Goal: Transaction & Acquisition: Purchase product/service

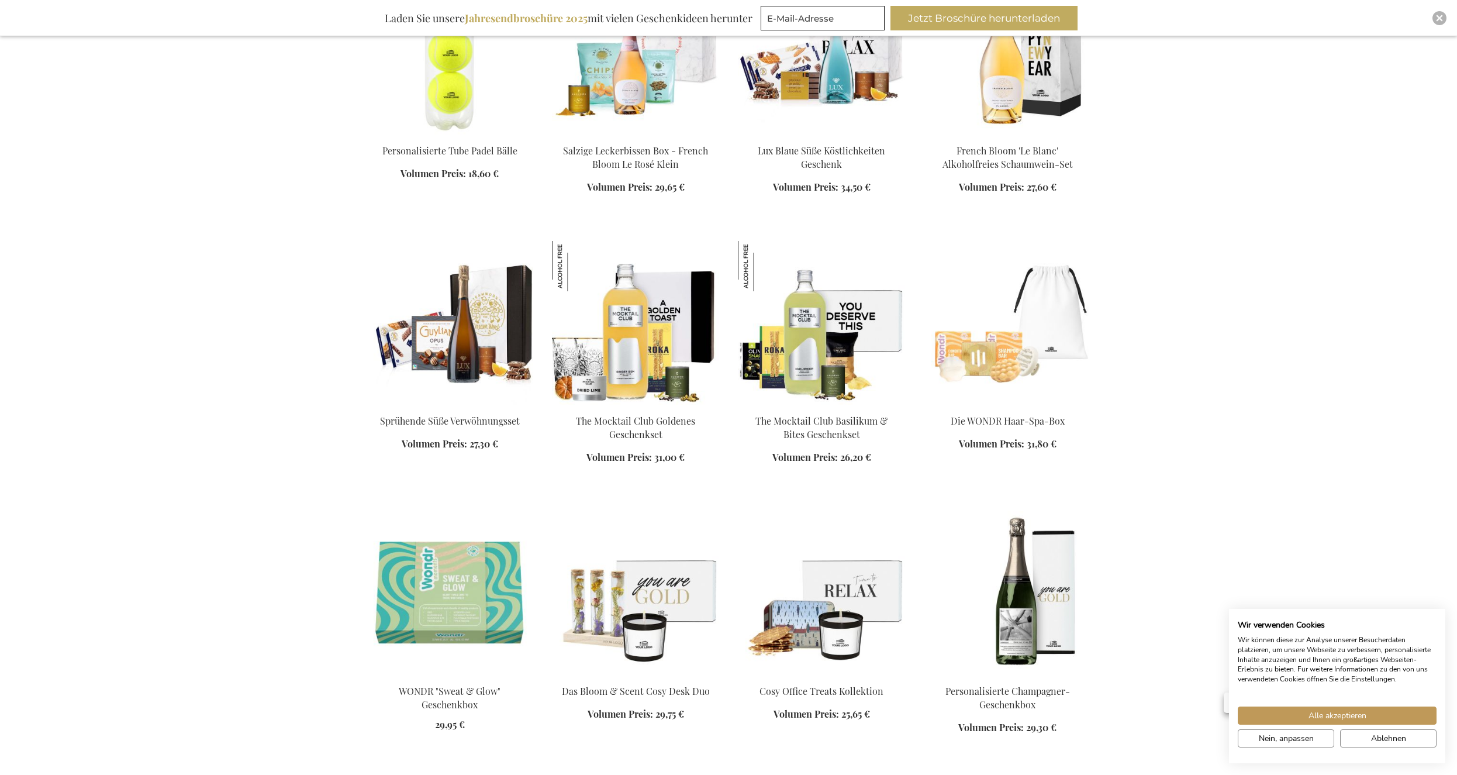
scroll to position [835, 0]
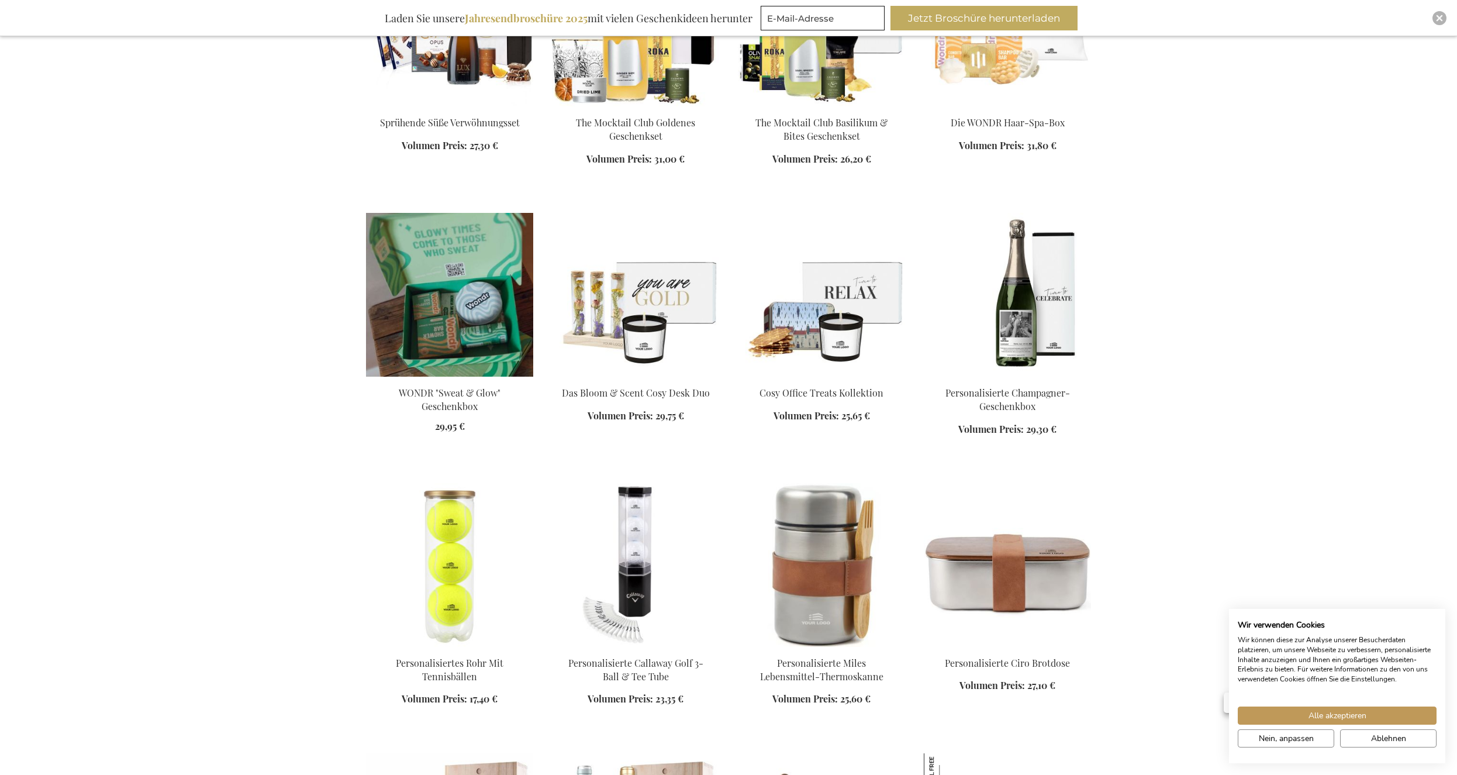
click at [459, 313] on img at bounding box center [449, 295] width 167 height 164
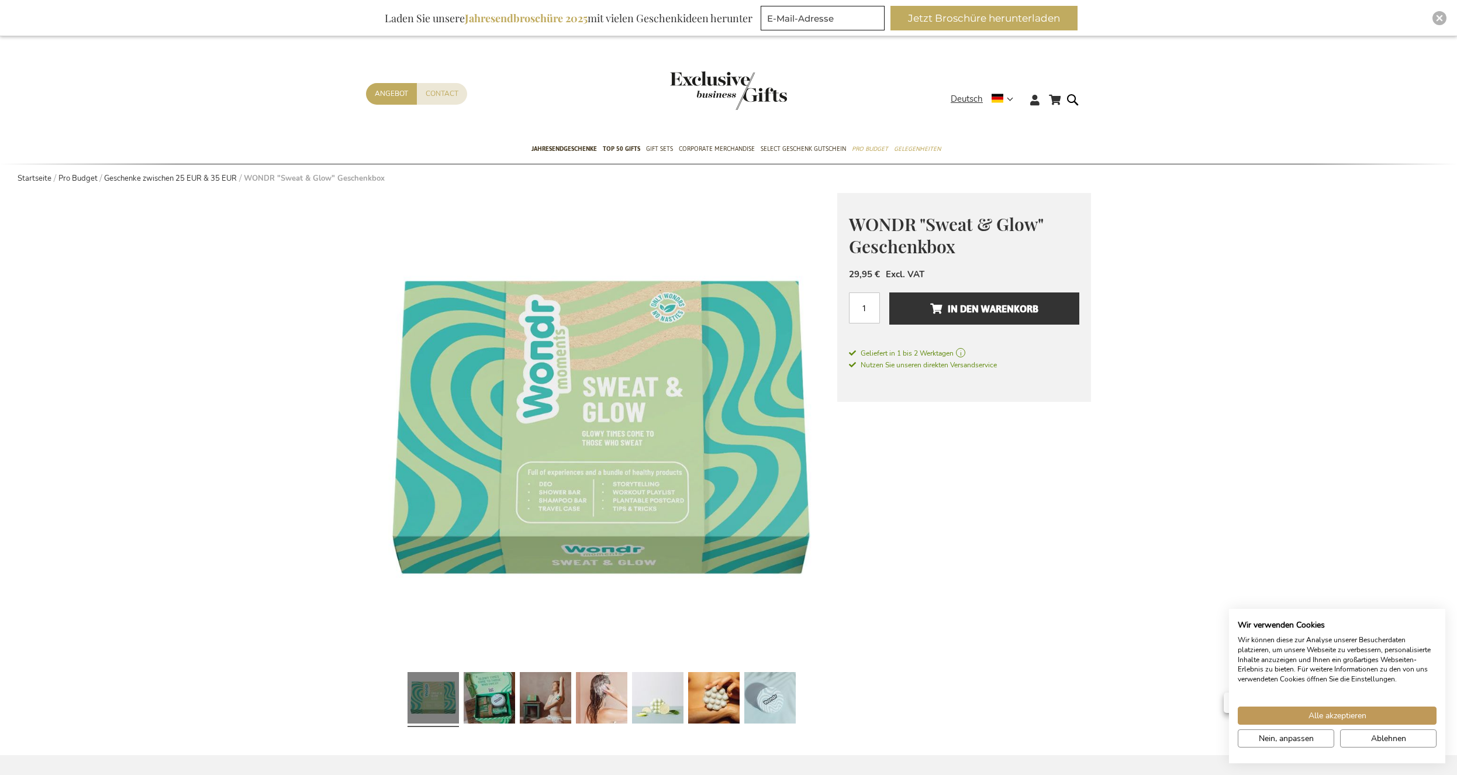
scroll to position [119, 0]
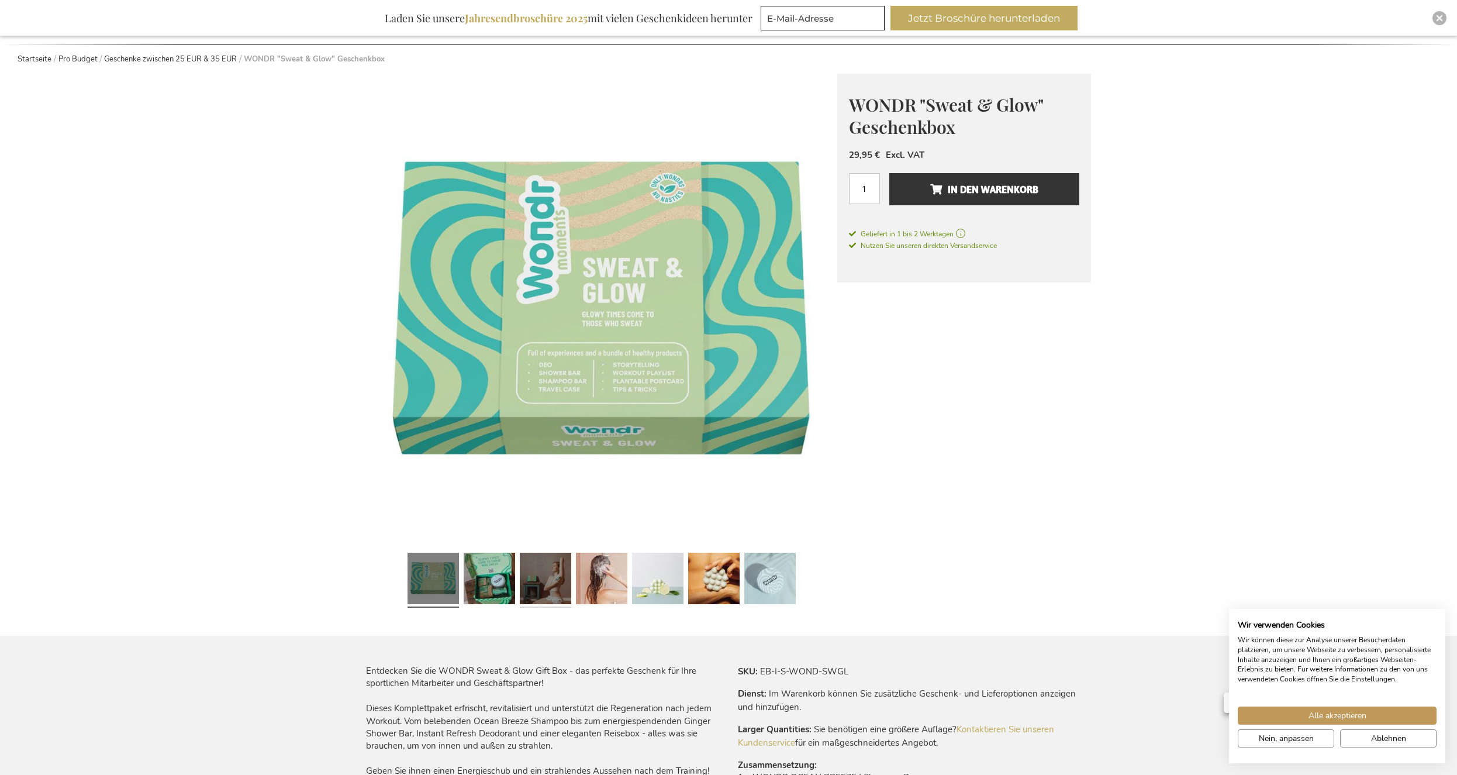
click at [556, 577] on link at bounding box center [545, 580] width 51 height 64
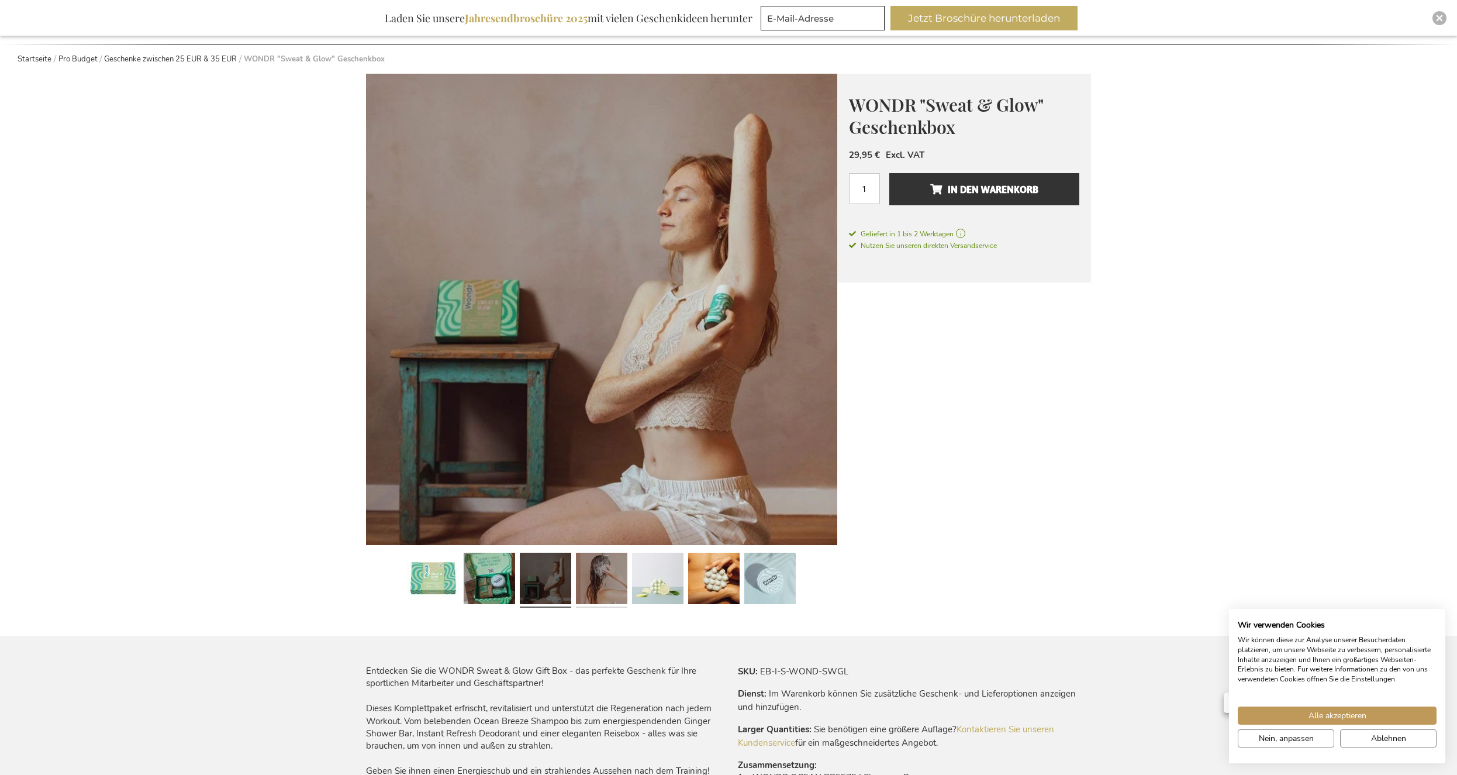
click at [591, 581] on link at bounding box center [601, 580] width 51 height 64
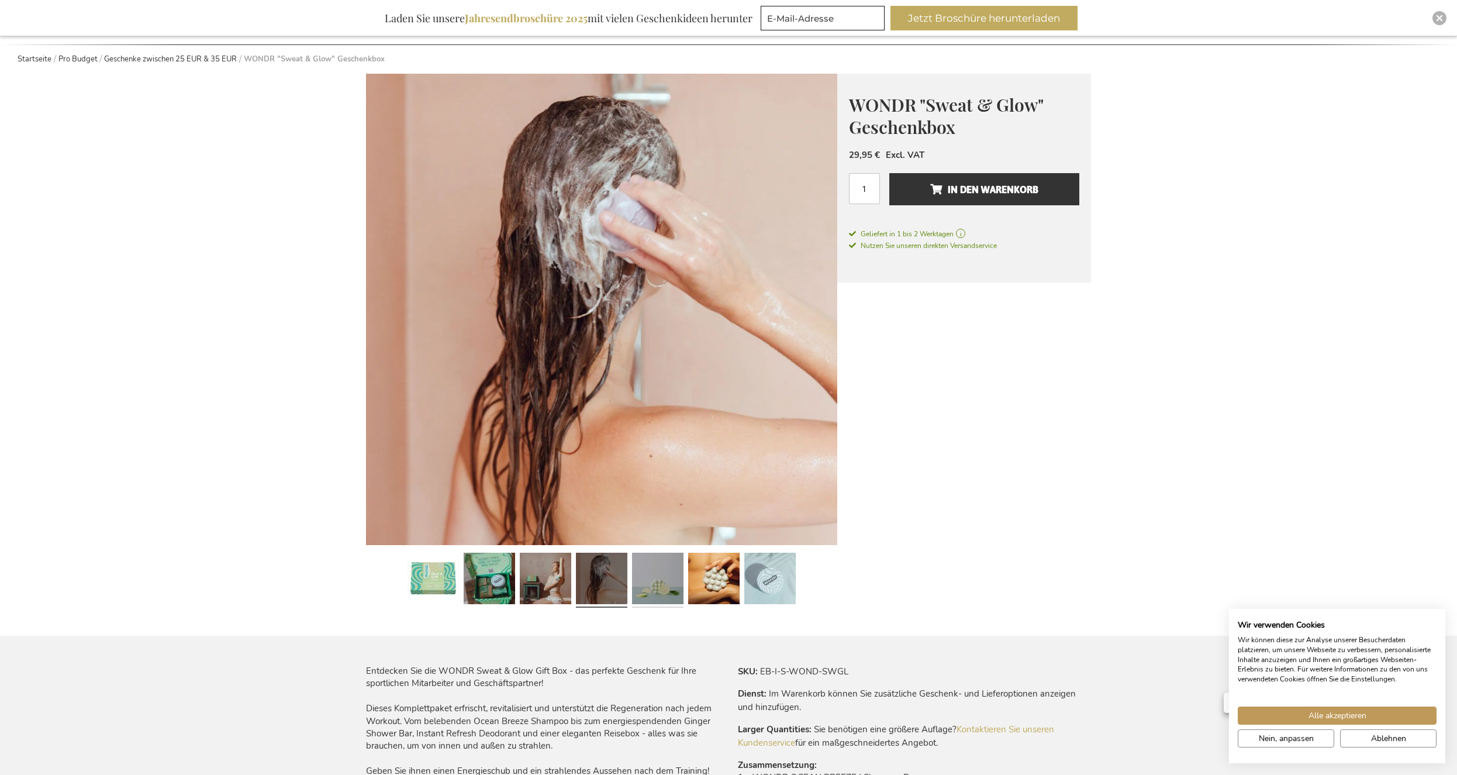
drag, startPoint x: 657, startPoint y: 585, endPoint x: 670, endPoint y: 585, distance: 12.9
click at [658, 585] on link at bounding box center [657, 580] width 51 height 64
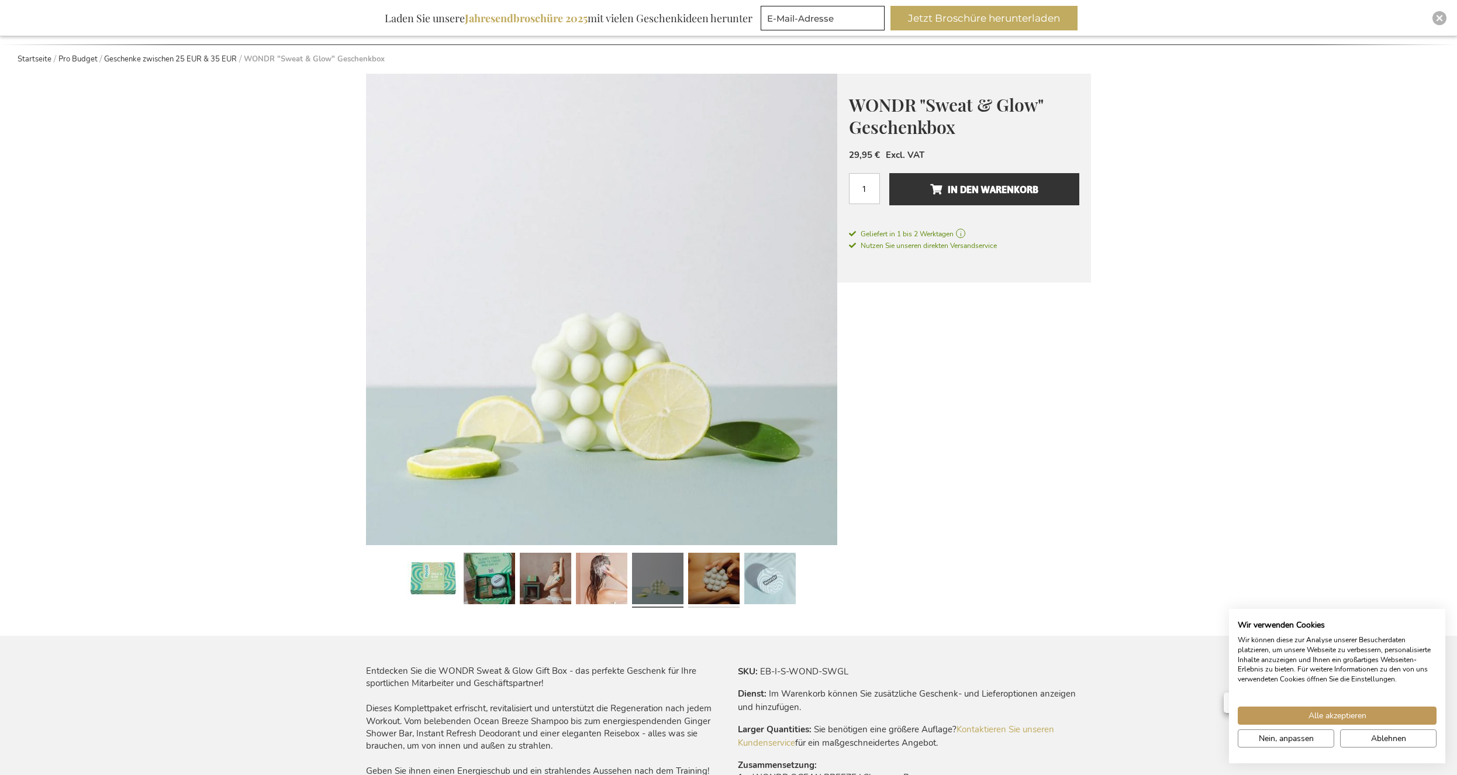
click at [712, 584] on link at bounding box center [713, 580] width 51 height 64
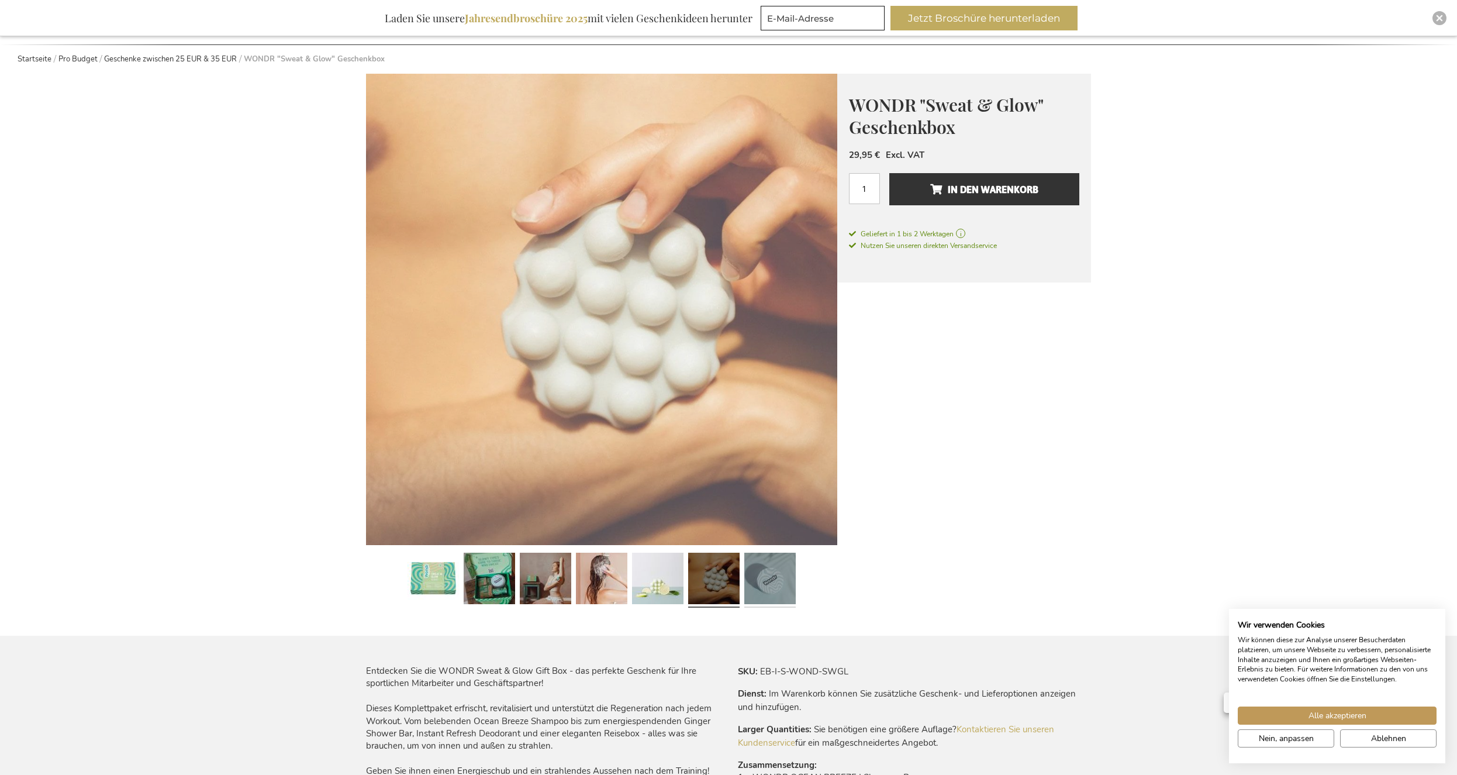
click at [775, 590] on link at bounding box center [769, 580] width 51 height 64
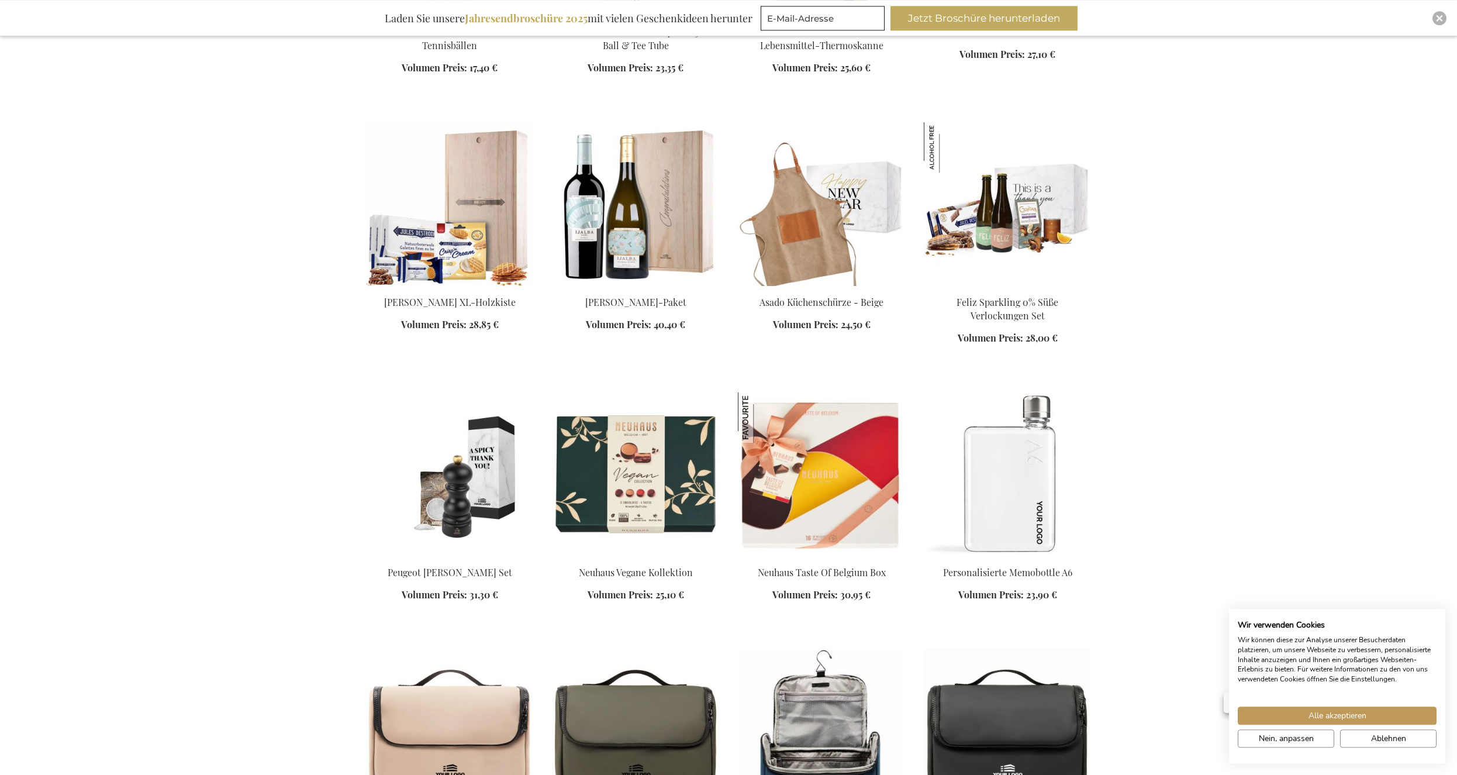
scroll to position [1764, 0]
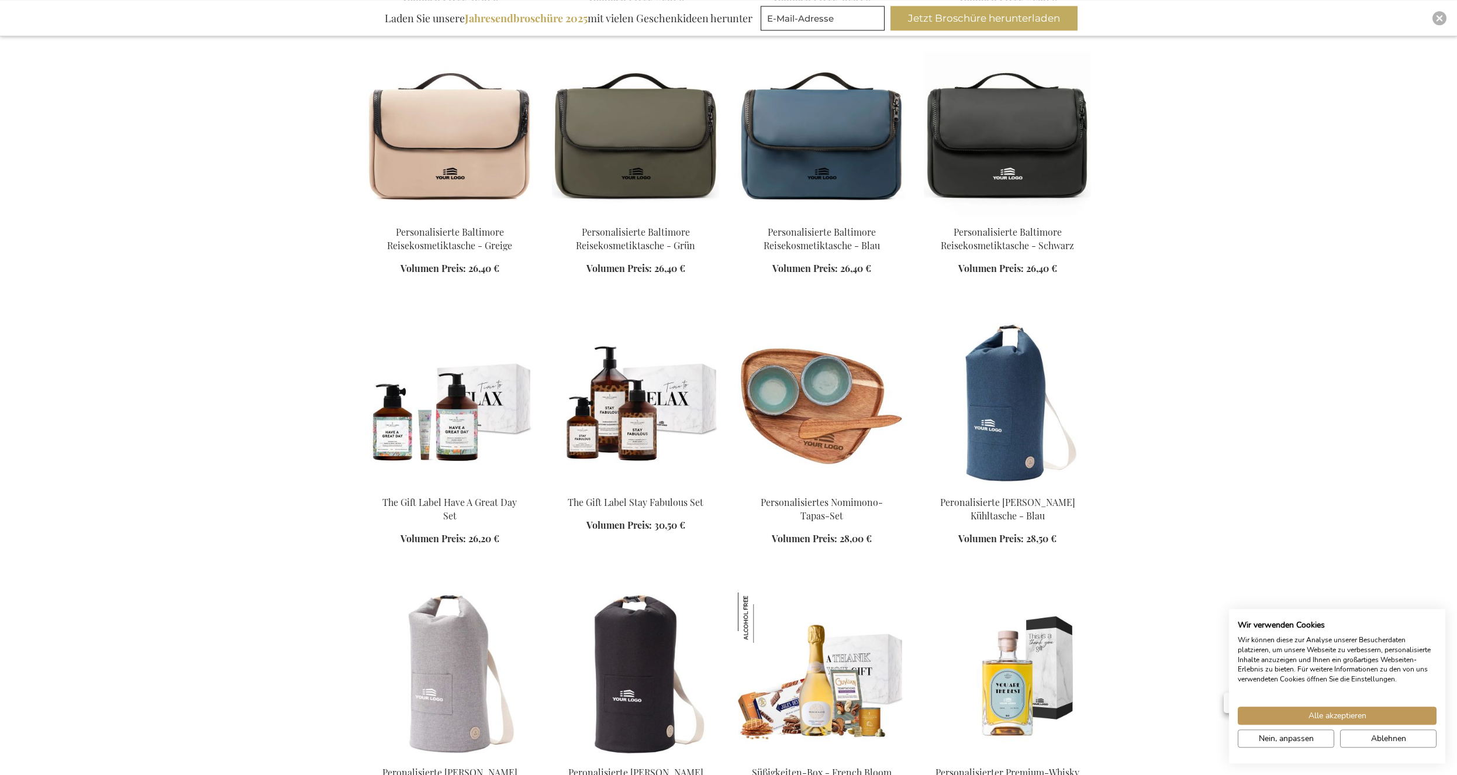
scroll to position [2361, 0]
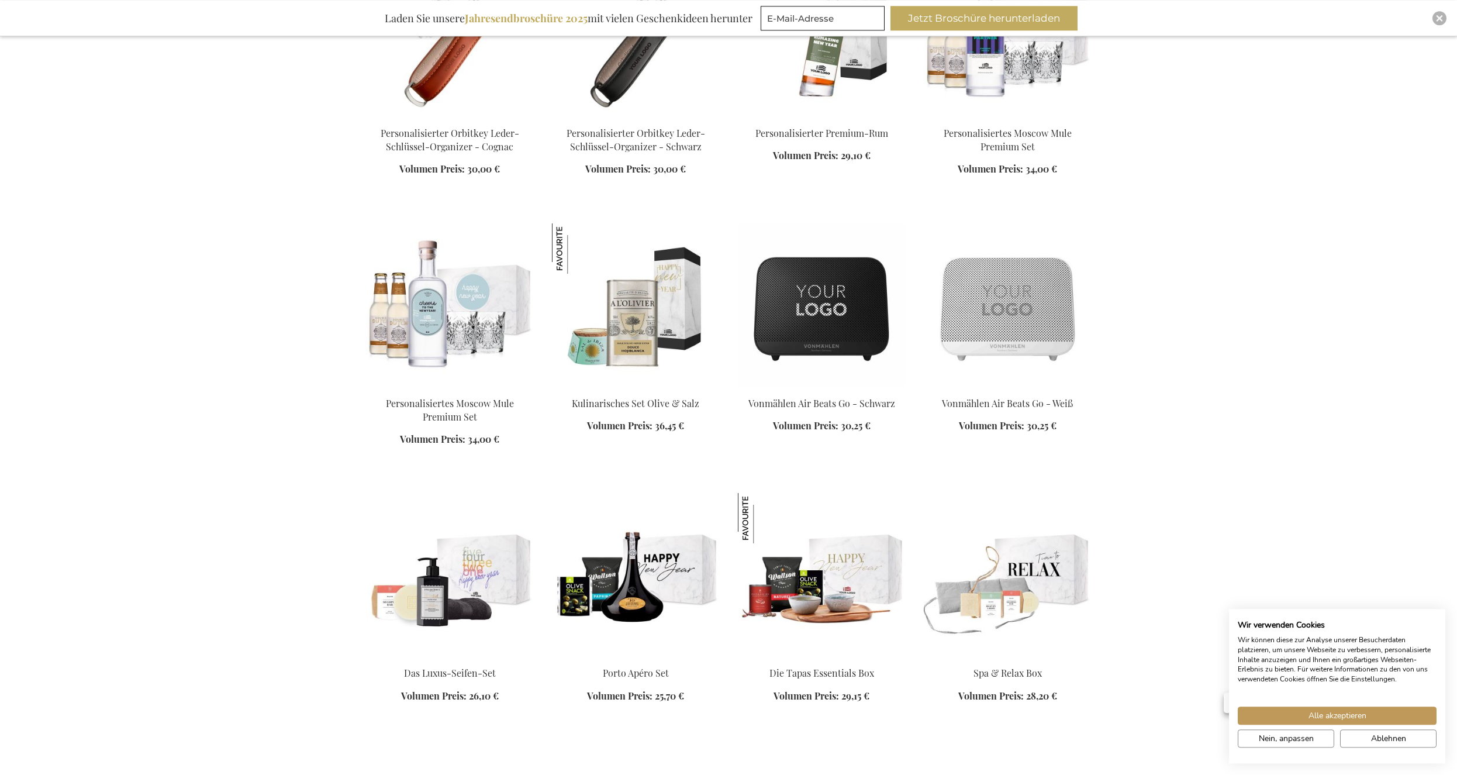
scroll to position [3435, 0]
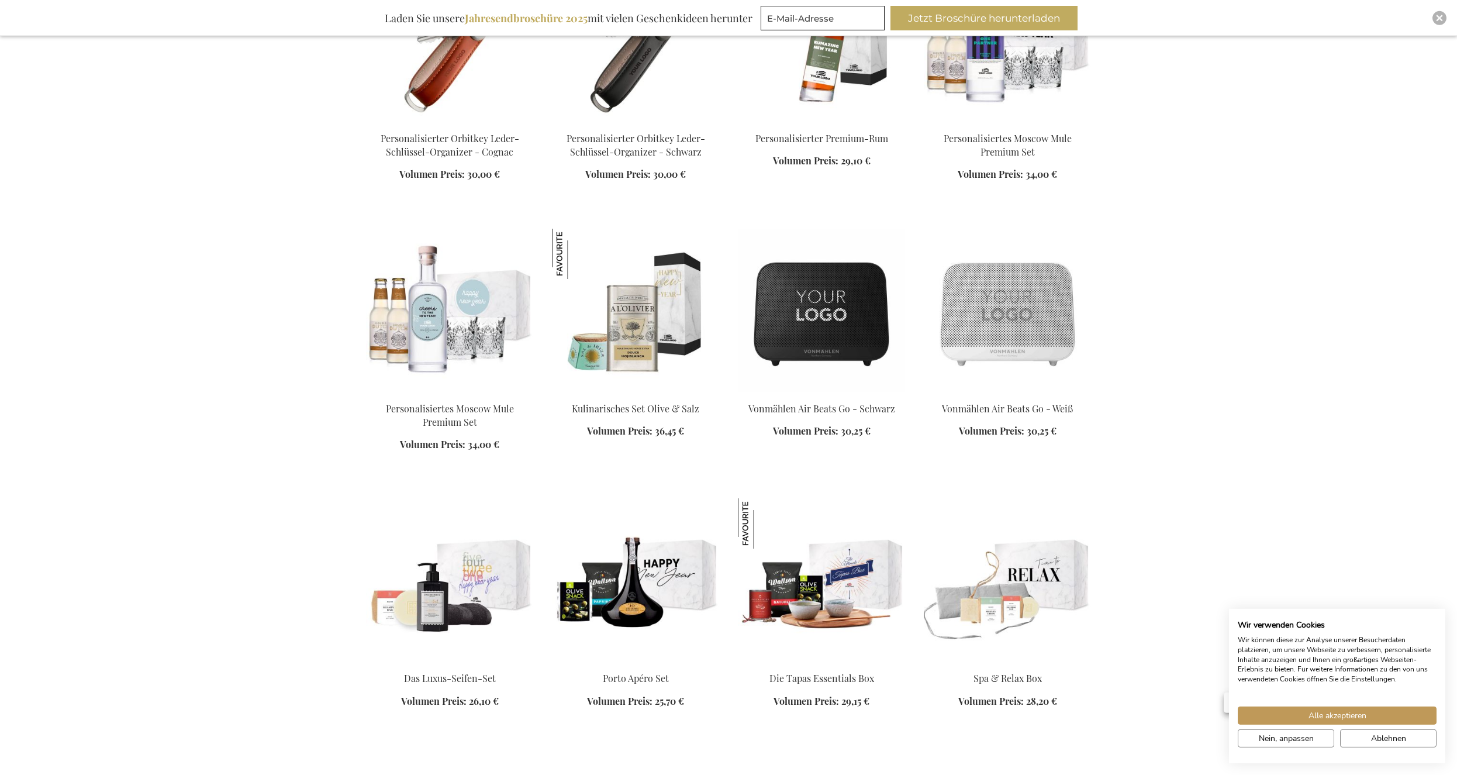
scroll to position [3196, 0]
